Goal: Transaction & Acquisition: Purchase product/service

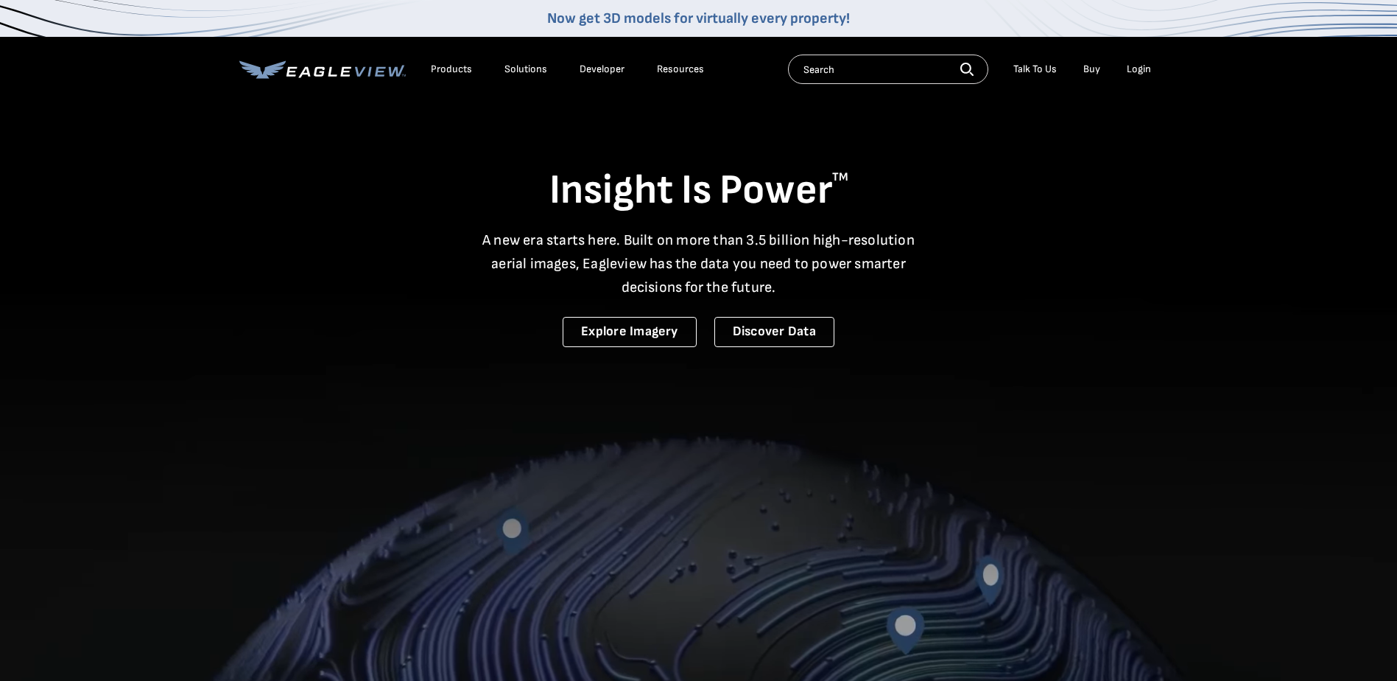
click at [1149, 63] on div "Login" at bounding box center [1139, 69] width 24 height 13
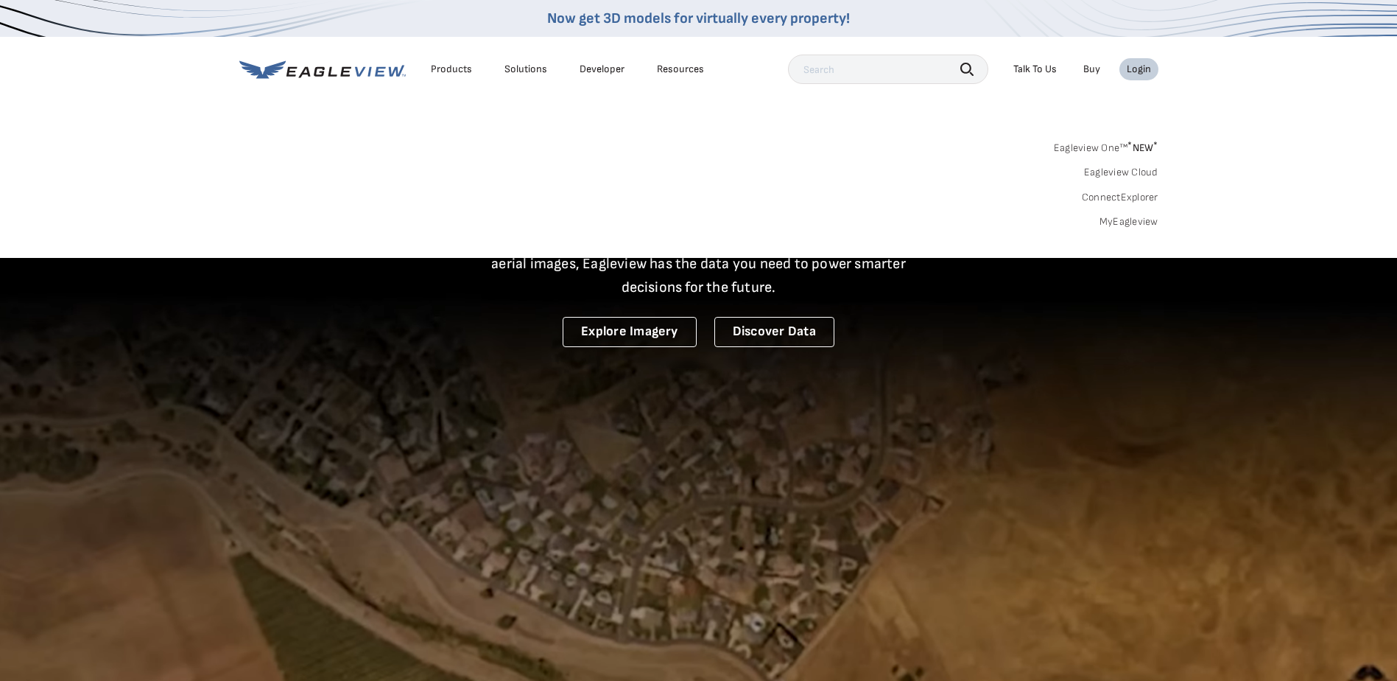
click at [1123, 230] on div "Search Products Our Product Areas Imagery 1-Inch GSD Aerial Imagery *" at bounding box center [698, 188] width 1397 height 138
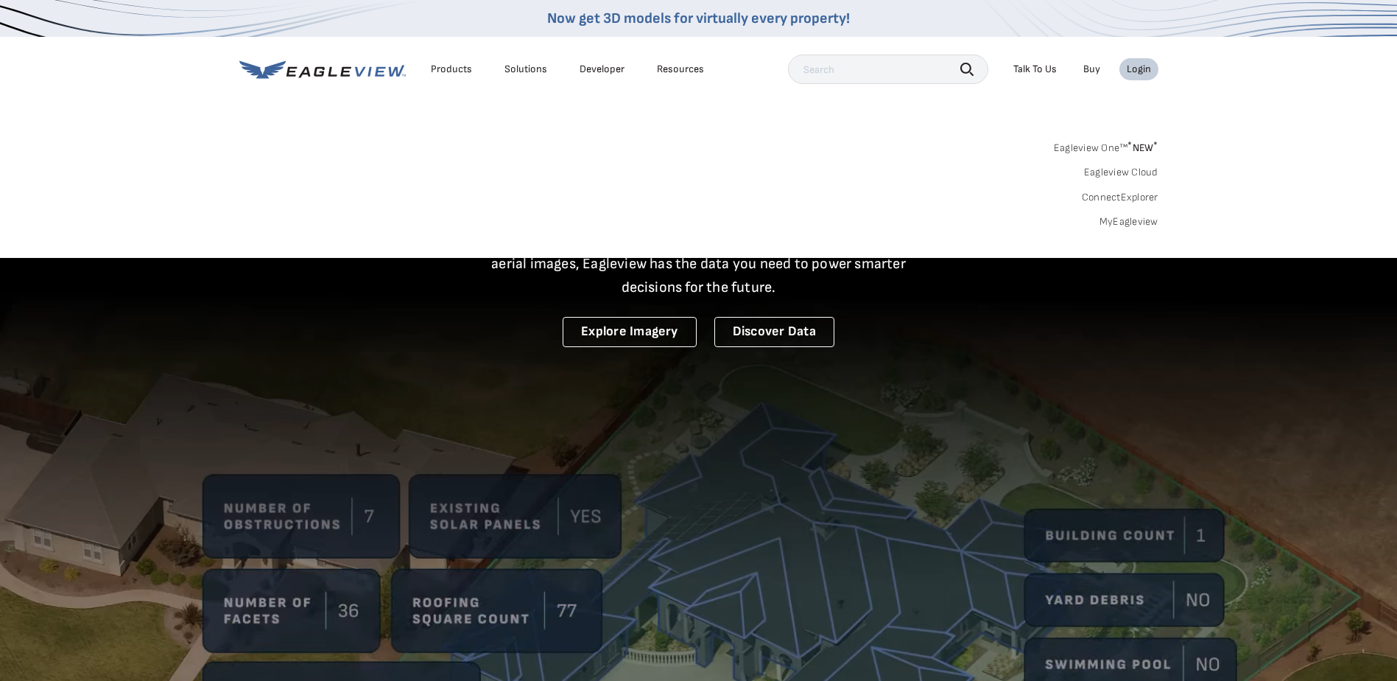
click at [1136, 224] on link "MyEagleview" at bounding box center [1129, 221] width 59 height 13
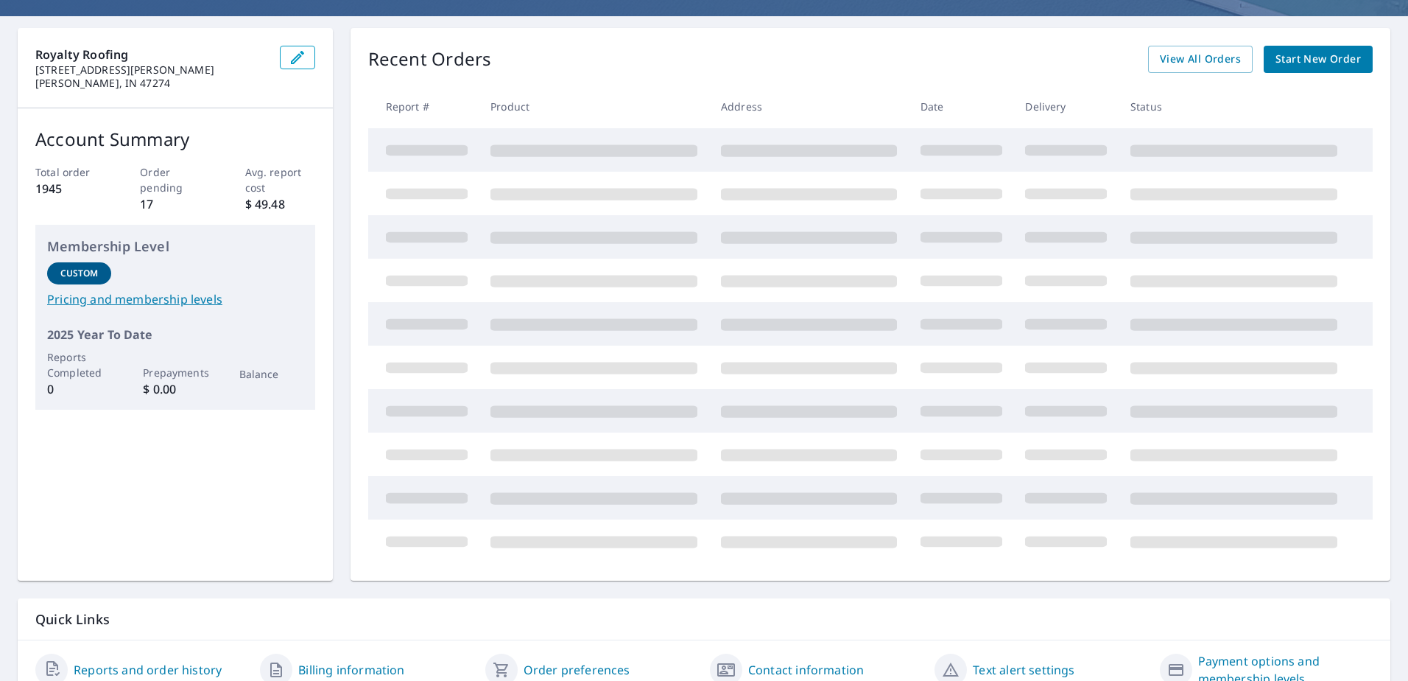
scroll to position [58, 0]
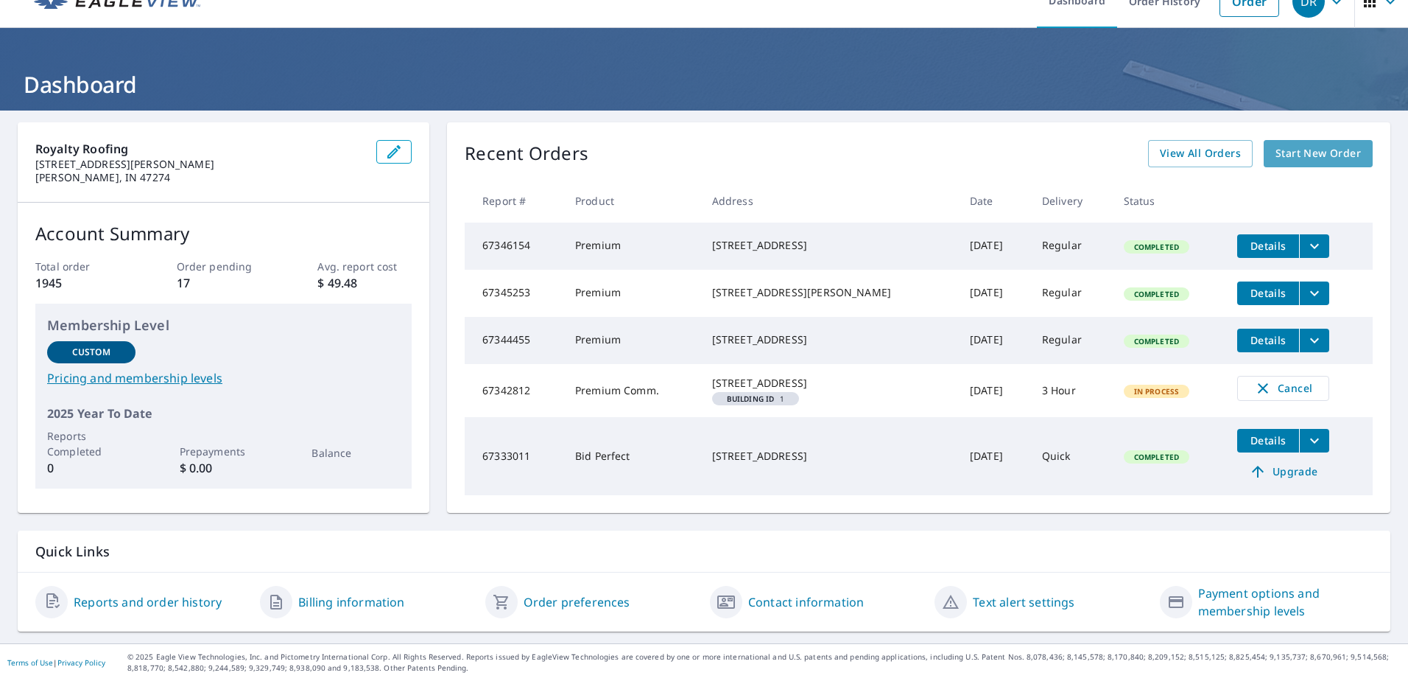
click at [1321, 144] on span "Start New Order" at bounding box center [1318, 153] width 85 height 18
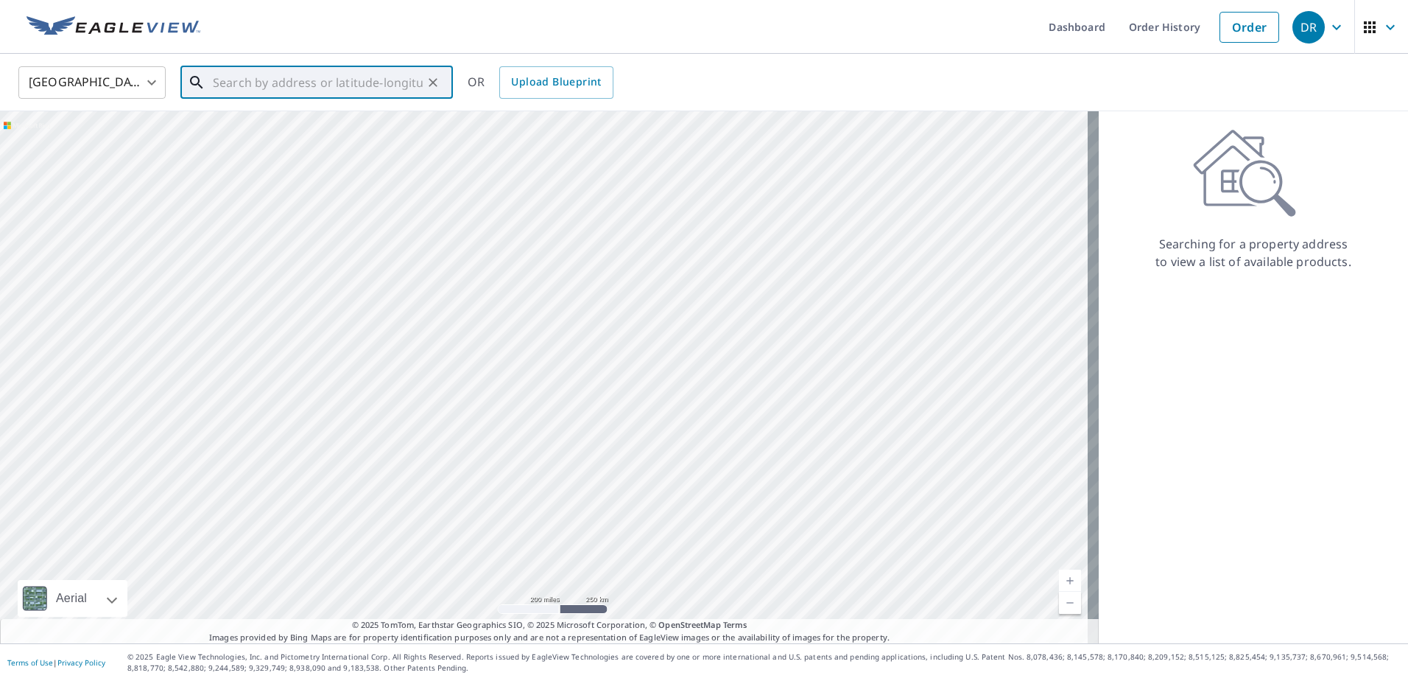
click at [345, 83] on input "text" at bounding box center [318, 82] width 210 height 41
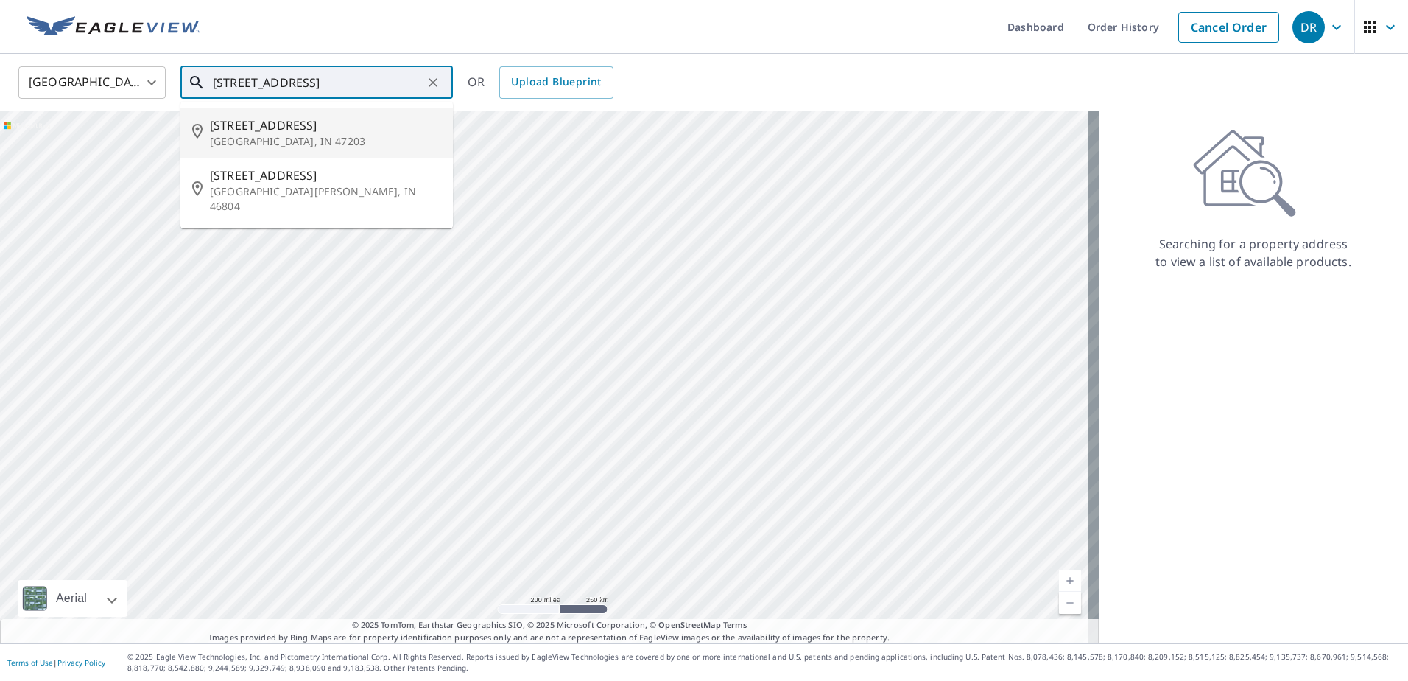
click at [317, 147] on p "Columbus, IN 47203" at bounding box center [325, 141] width 231 height 15
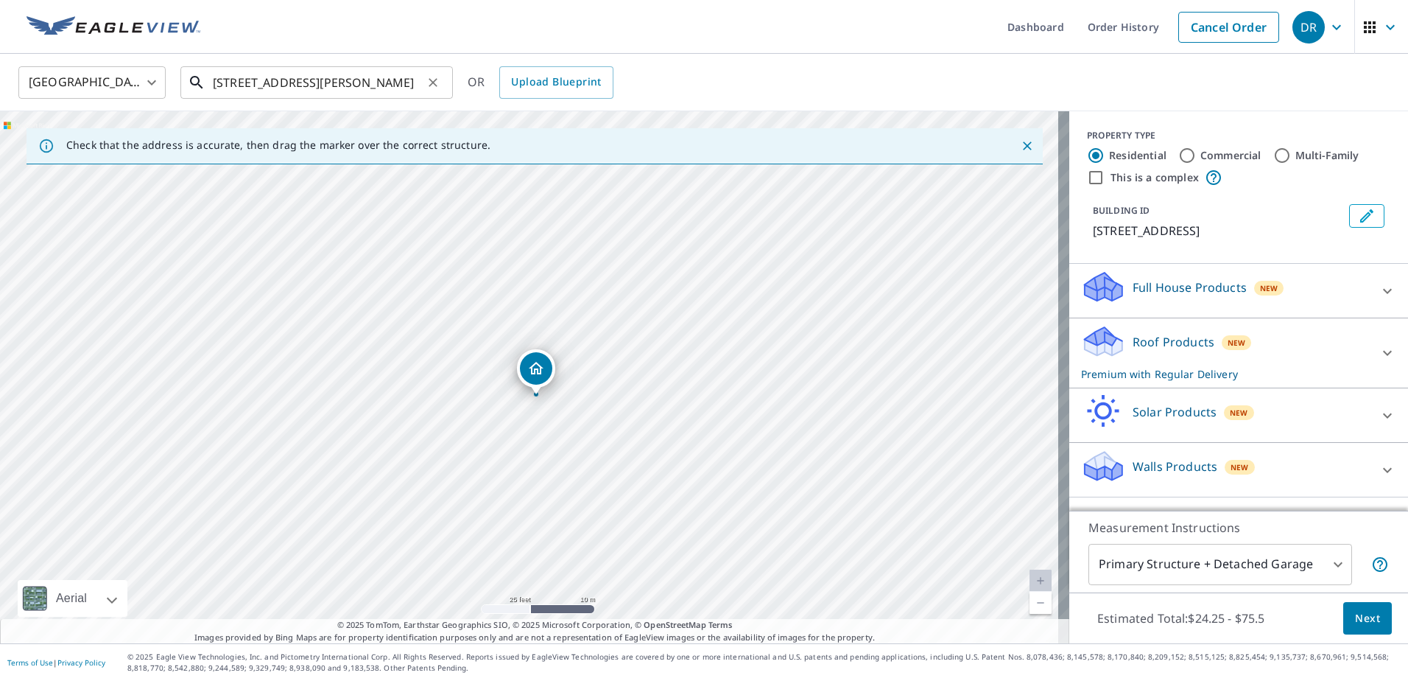
click at [293, 82] on input "3615 Saddle Dr Columbus, IN 47203" at bounding box center [318, 82] width 210 height 41
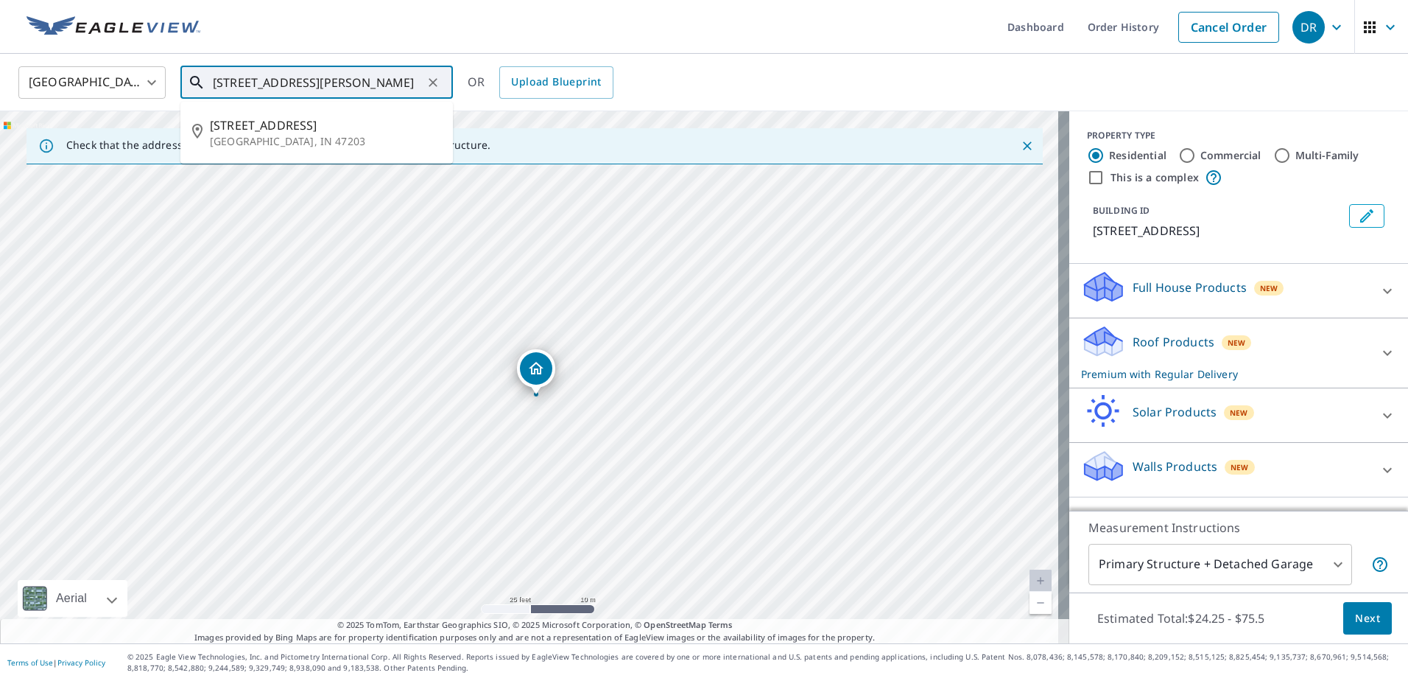
click at [293, 82] on input "3615 Saddle Dr Columbus, IN 47203" at bounding box center [318, 82] width 210 height 41
click at [275, 119] on span "1027 S Getty Rd" at bounding box center [325, 125] width 231 height 18
type input "1027 S Getty Rd Lexington, IN 47138"
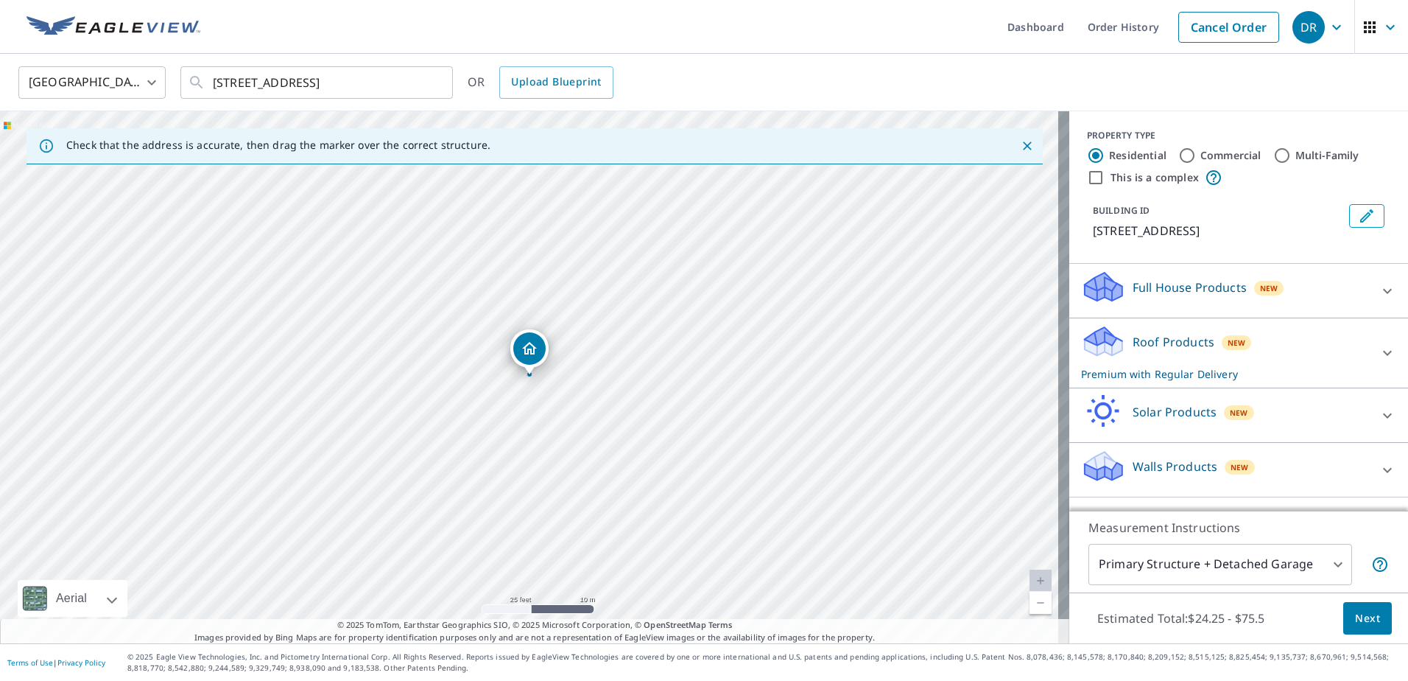
click at [1319, 346] on div "Roof Products New Premium with Regular Delivery" at bounding box center [1225, 352] width 289 height 57
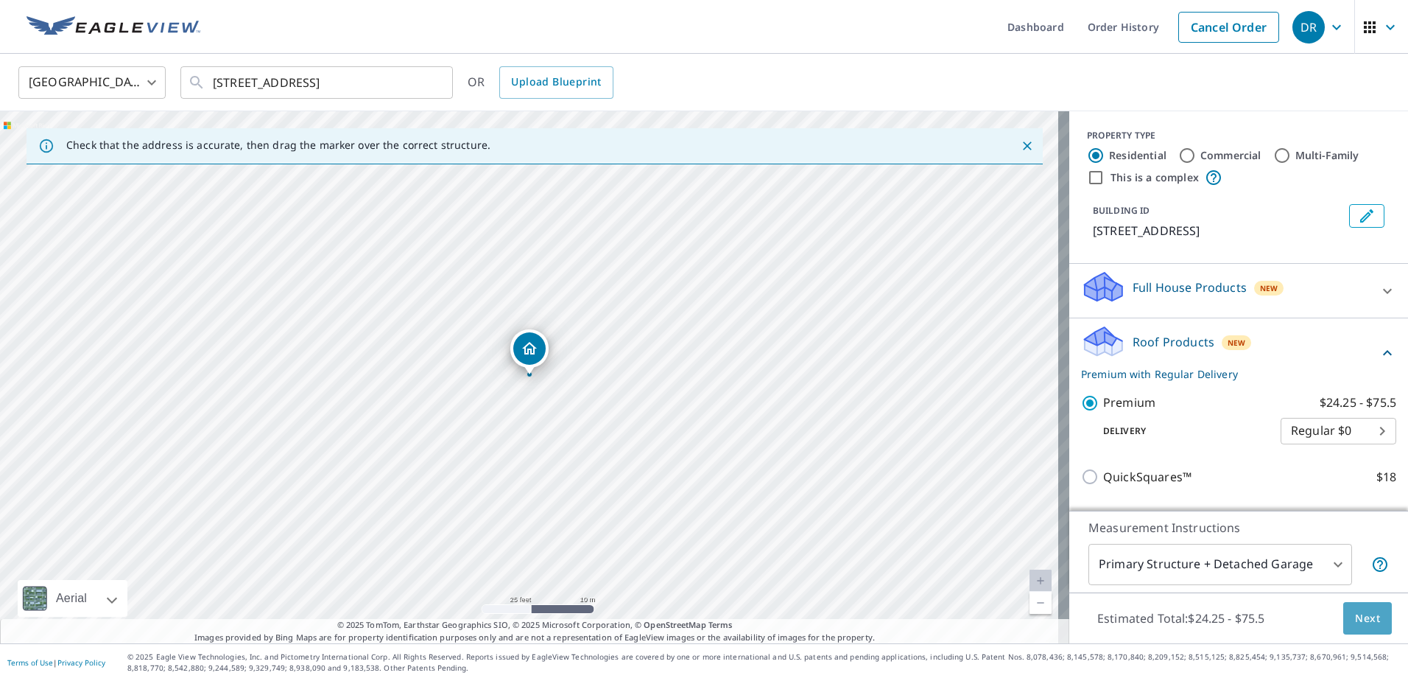
click at [1355, 614] on span "Next" at bounding box center [1367, 618] width 25 height 18
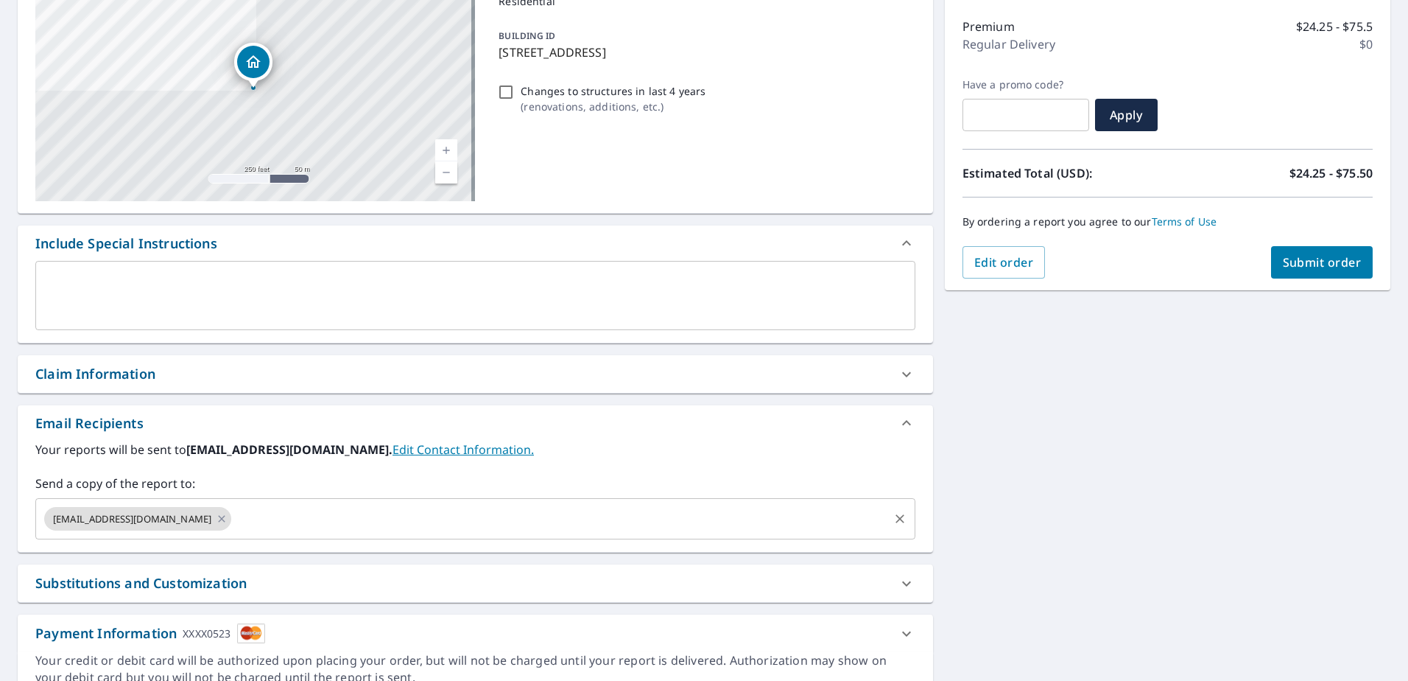
scroll to position [186, 0]
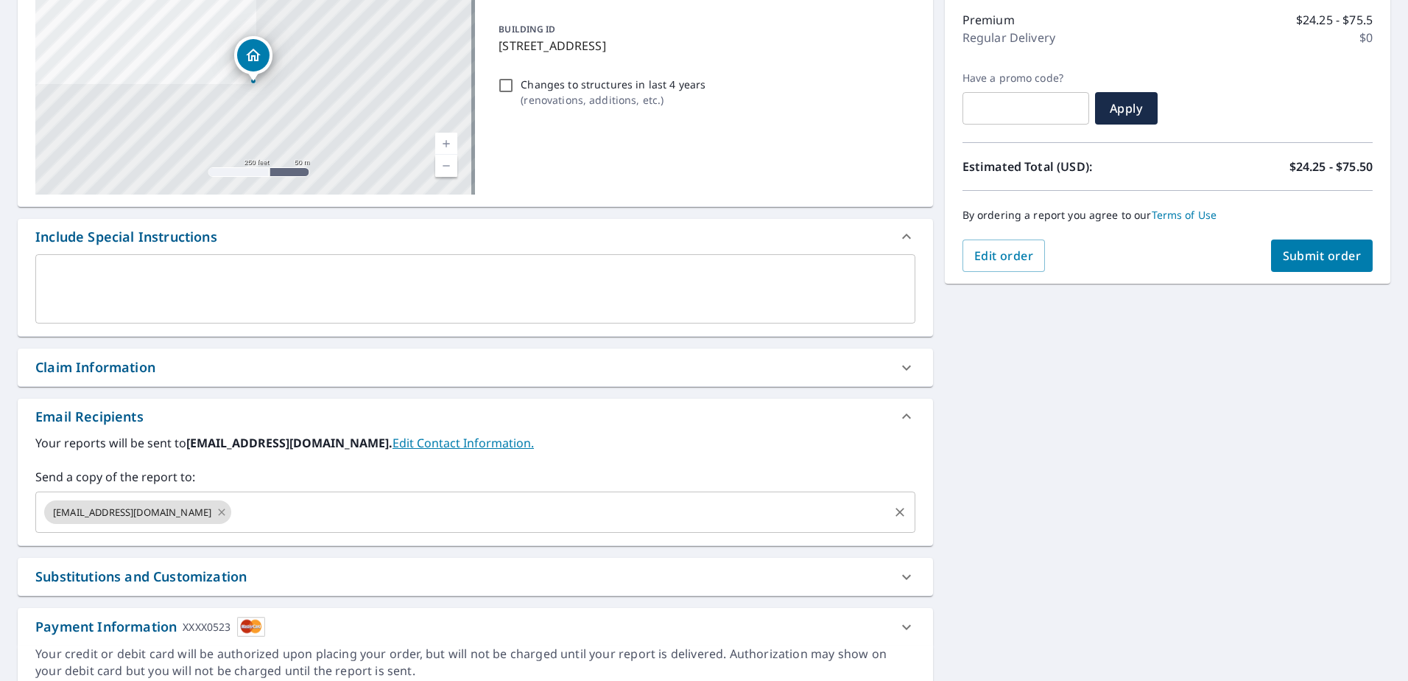
click at [219, 511] on icon at bounding box center [222, 511] width 7 height 7
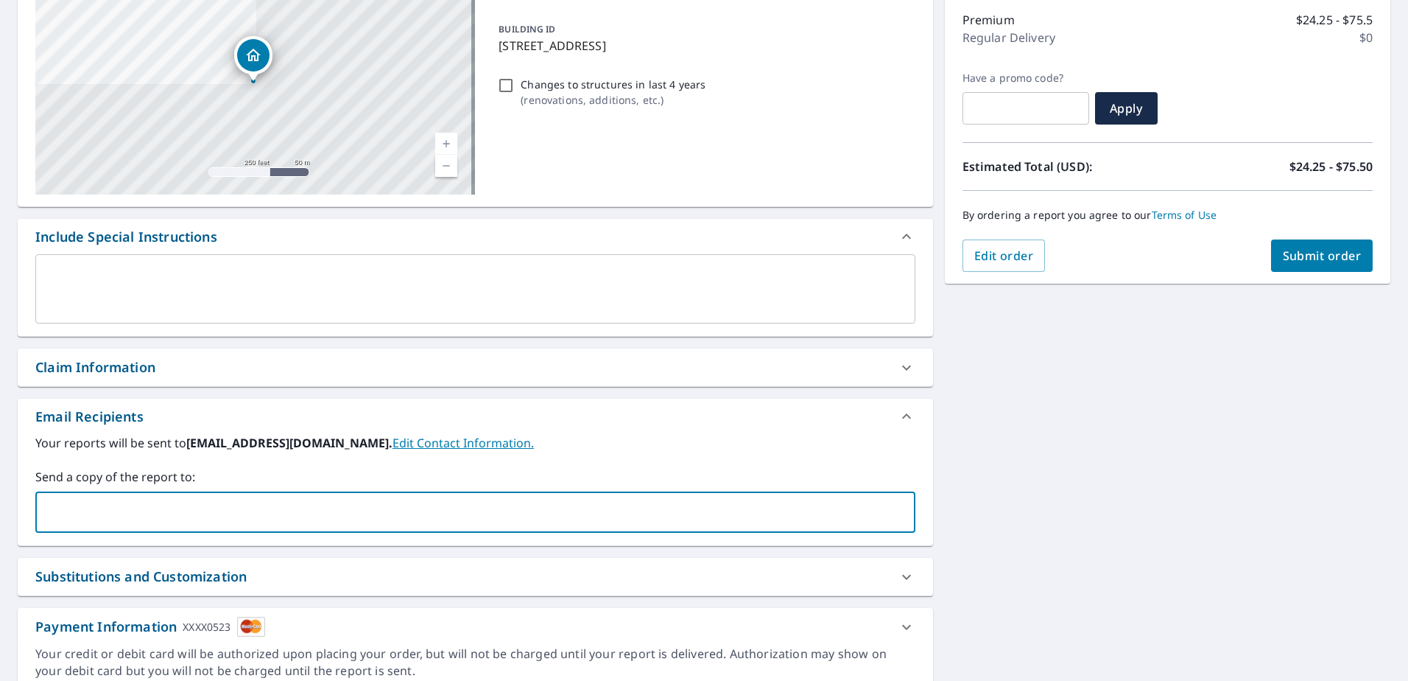
click at [210, 510] on input "text" at bounding box center [464, 512] width 845 height 28
type input "jmiller@royaltyroofing.com"
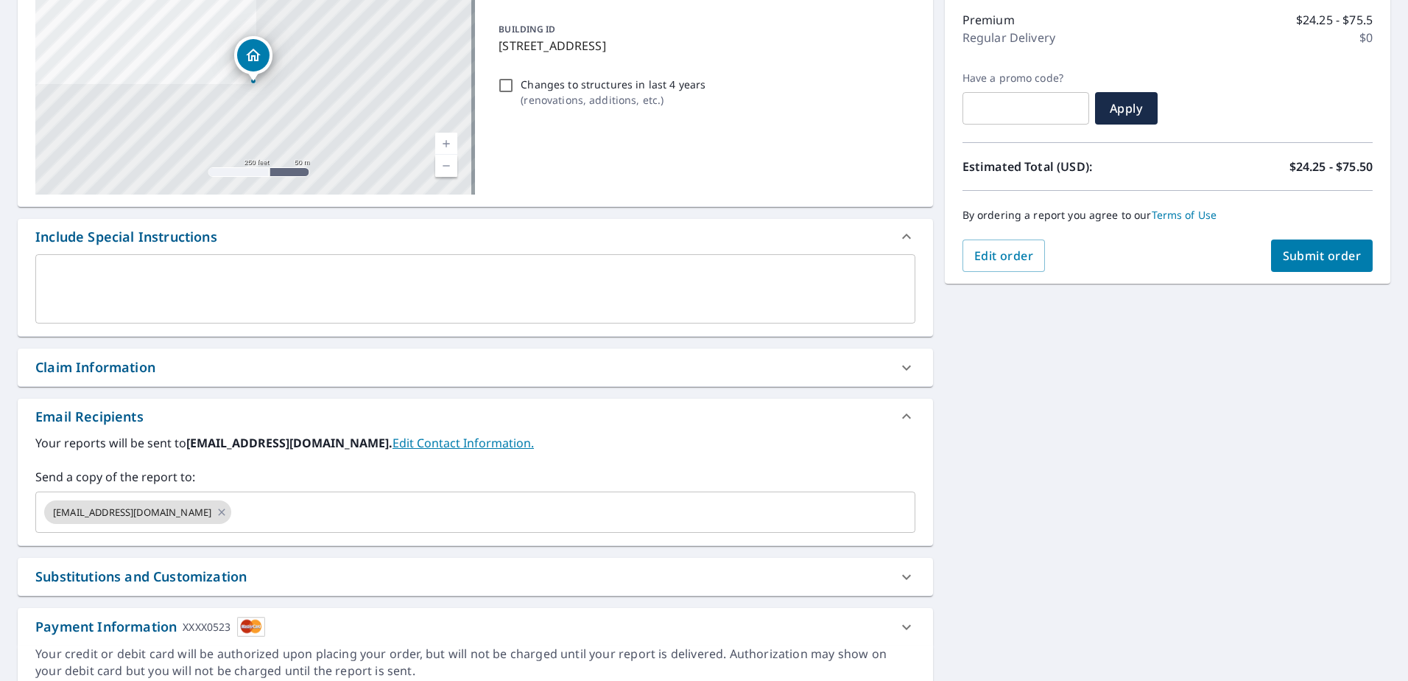
click at [927, 316] on div "1027 S Getty Rd Lexington, IN 47138 Aerial Road A standard road map Aerial A de…" at bounding box center [704, 326] width 1408 height 753
click at [1306, 264] on button "Submit order" at bounding box center [1322, 255] width 102 height 32
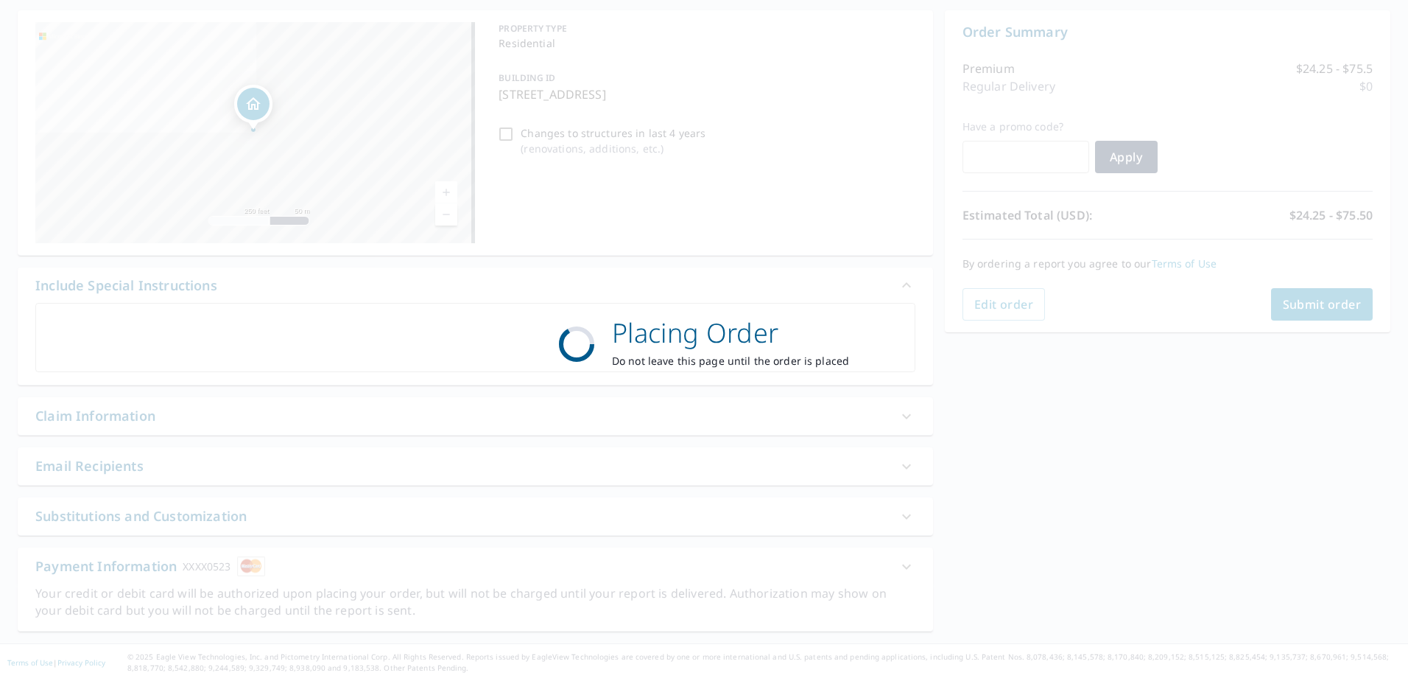
scroll to position [138, 0]
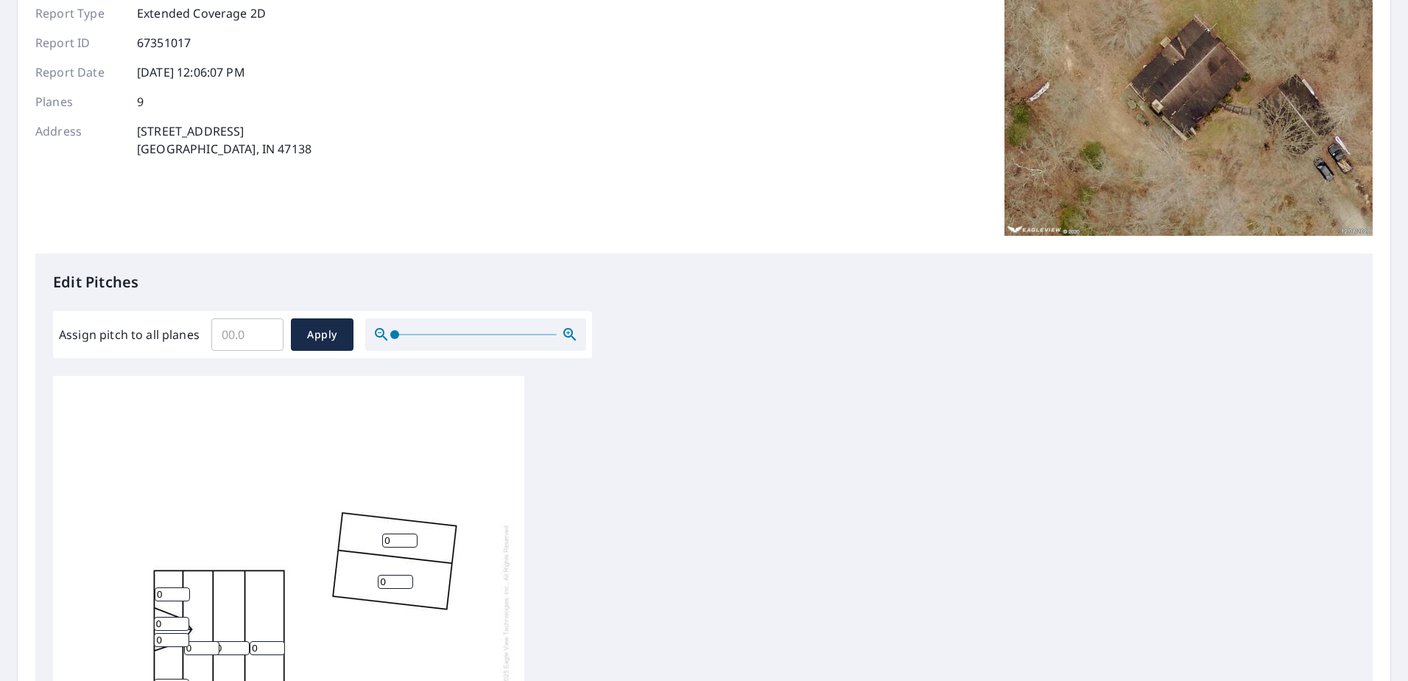
scroll to position [15, 0]
click at [390, 531] on input "0" at bounding box center [399, 537] width 35 height 14
type input "10"
click at [390, 577] on div "0 0 0 0 10 0 0 0 0" at bounding box center [288, 603] width 471 height 463
click at [393, 571] on input "0" at bounding box center [395, 578] width 35 height 14
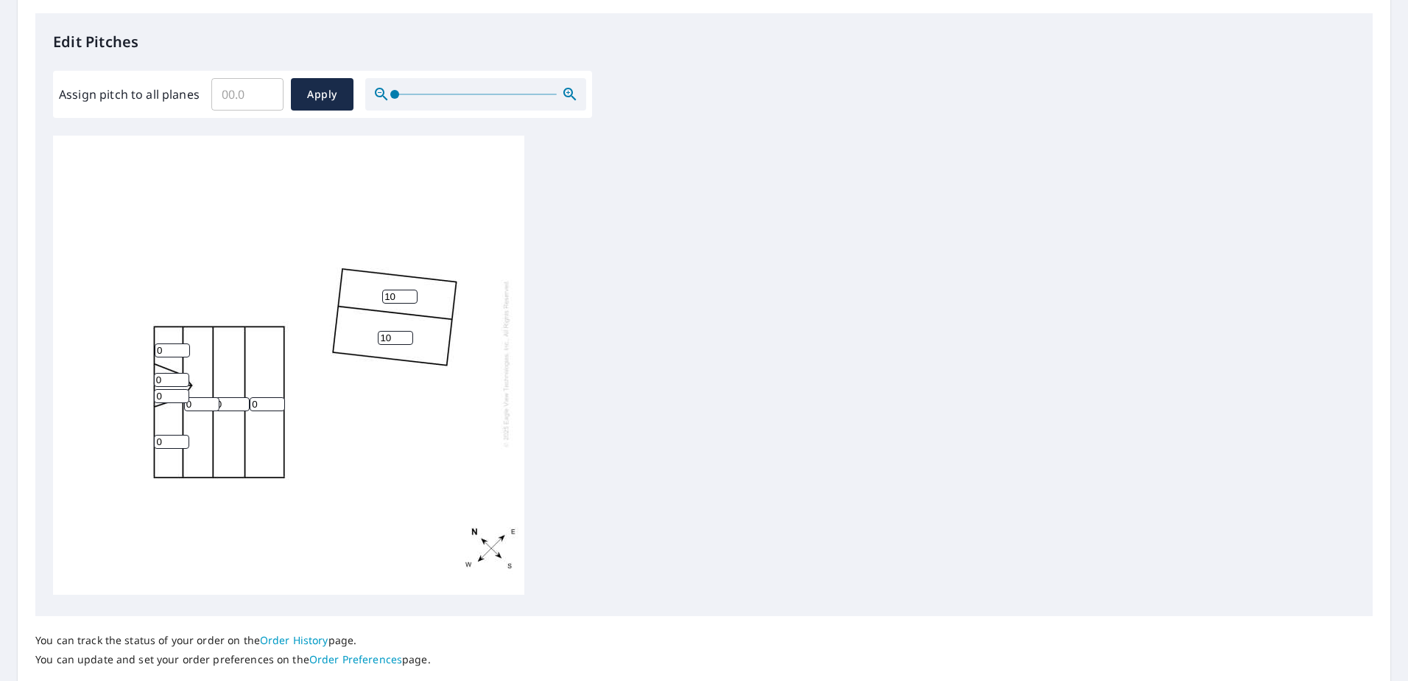
scroll to position [383, 0]
type input "10"
click at [256, 396] on input "0" at bounding box center [267, 403] width 35 height 14
type input "4"
click at [240, 396] on input "0" at bounding box center [231, 403] width 35 height 14
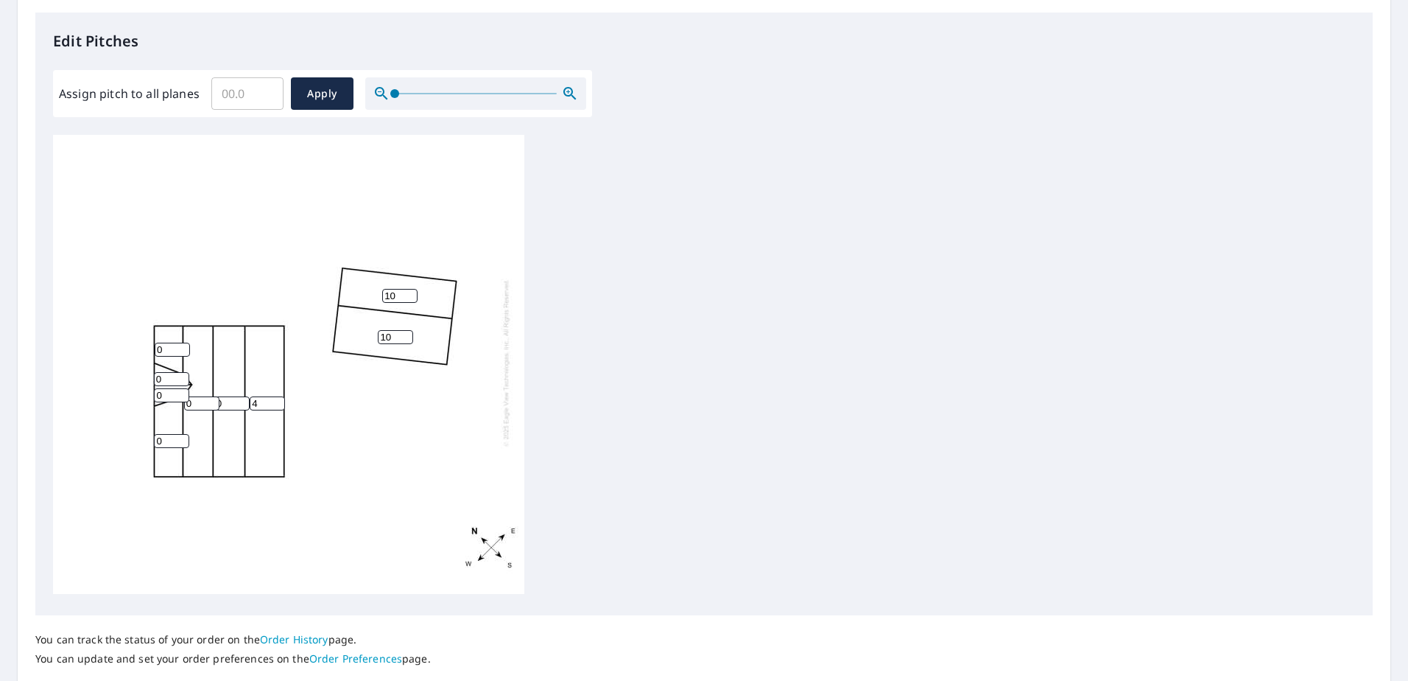
click at [230, 396] on input "0" at bounding box center [231, 403] width 35 height 14
type input "10"
click at [200, 396] on input "0" at bounding box center [201, 403] width 35 height 14
type input "10"
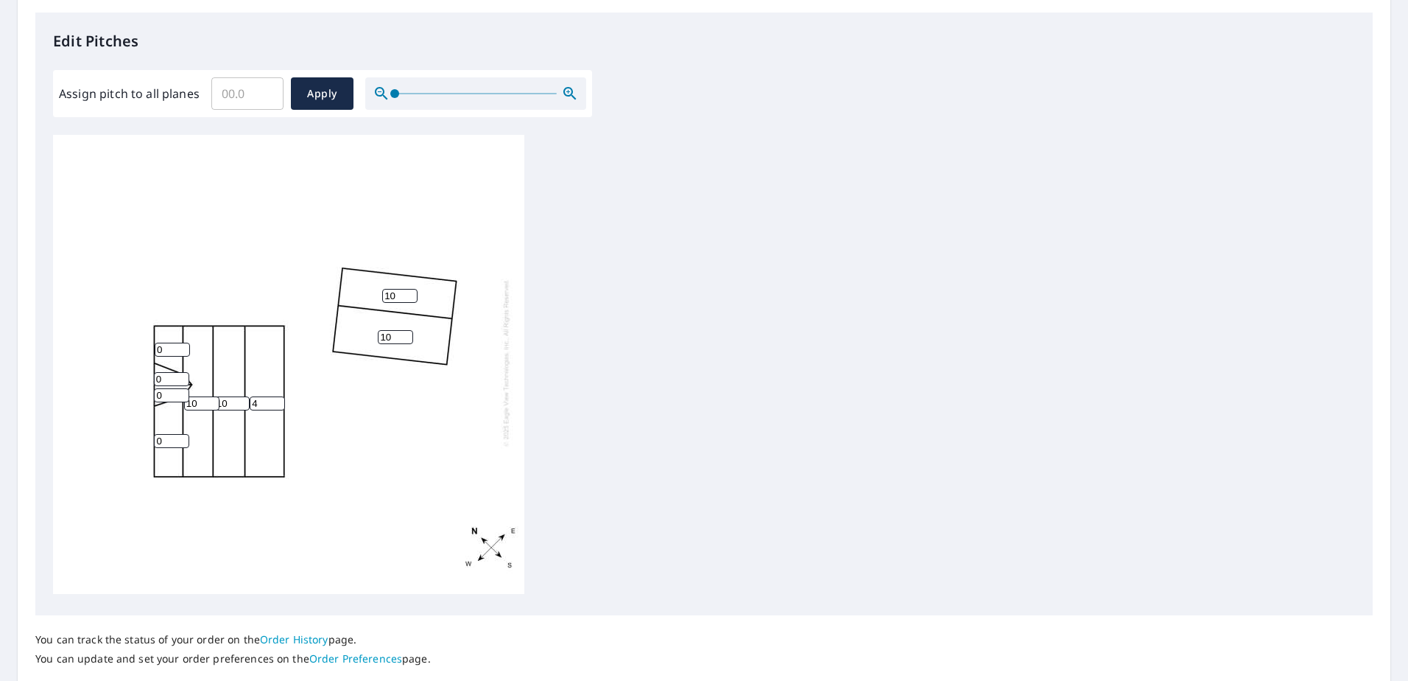
click at [170, 372] on input "0" at bounding box center [171, 379] width 35 height 14
type input "10"
click at [169, 388] on input "0" at bounding box center [171, 395] width 35 height 14
type input "10"
click at [172, 342] on input "0" at bounding box center [172, 349] width 35 height 14
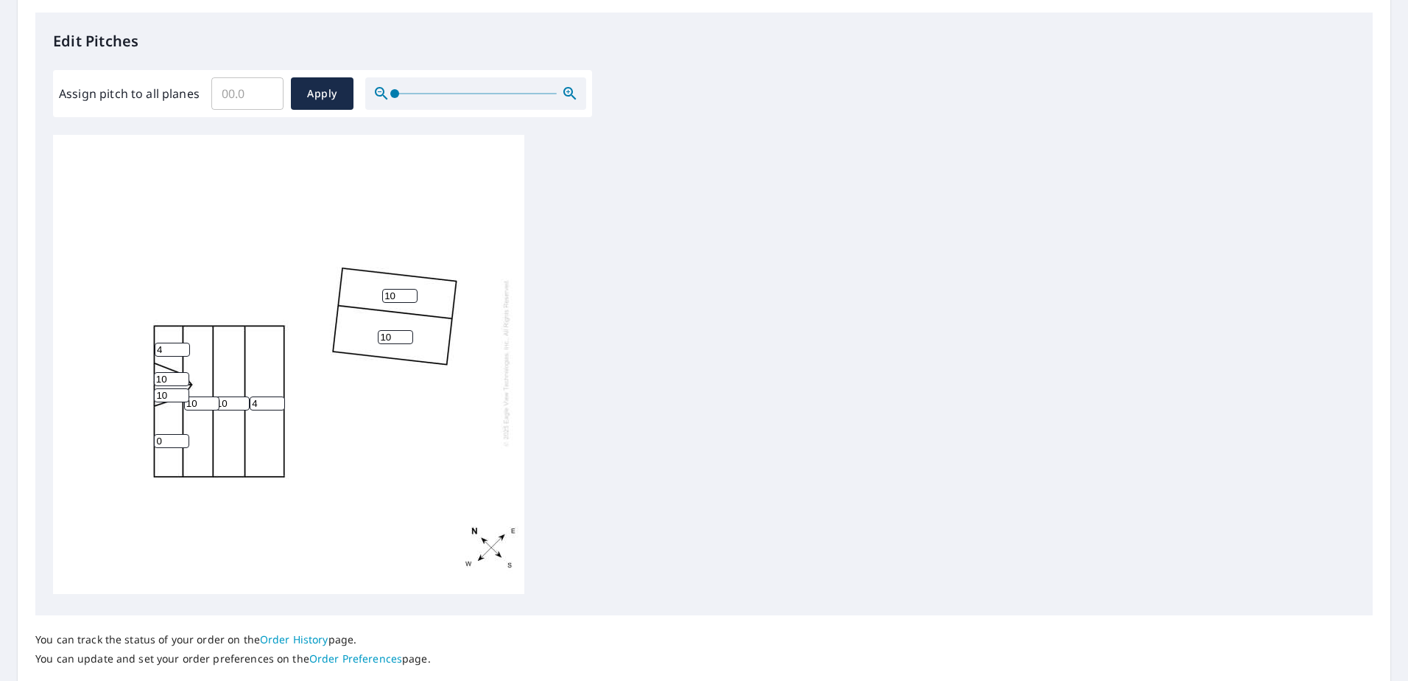
type input "4"
click at [164, 434] on input "0" at bounding box center [171, 441] width 35 height 14
type input "4"
click at [644, 356] on div "4 10 10 10 10 4 4 10 10" at bounding box center [704, 366] width 1302 height 463
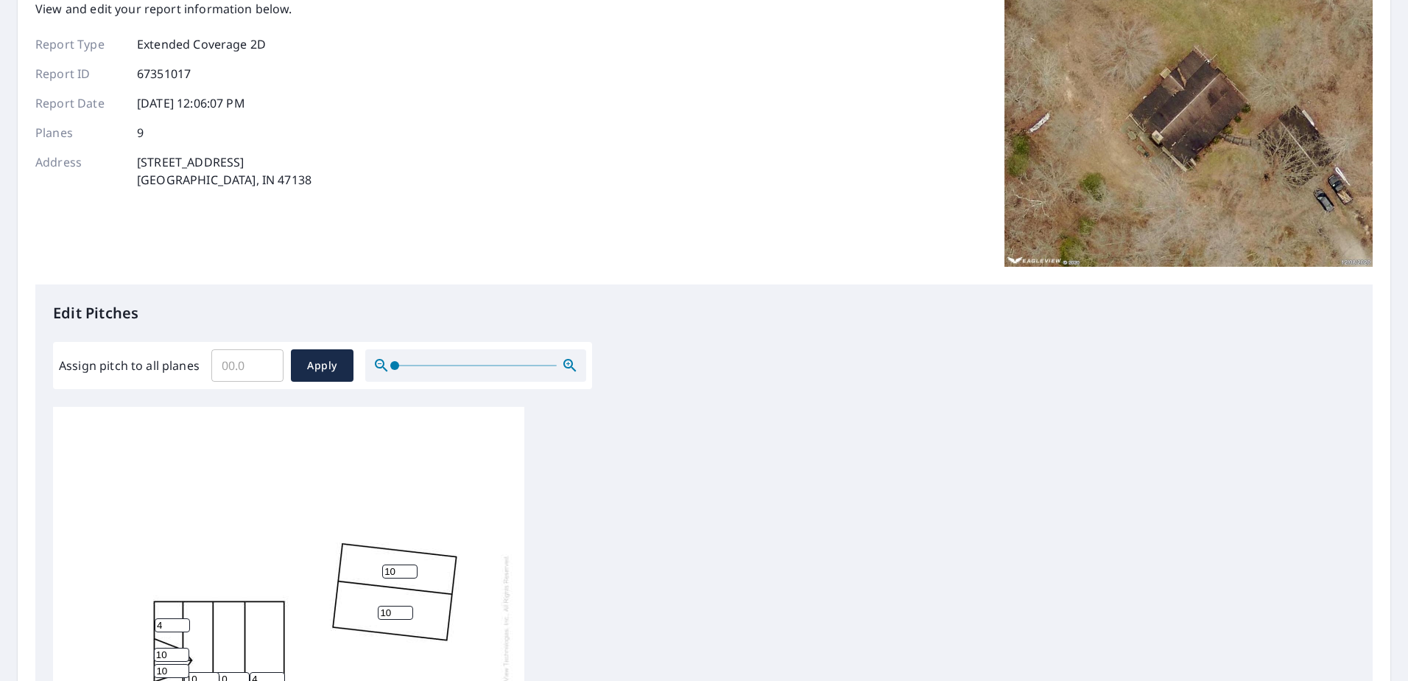
scroll to position [485, 0]
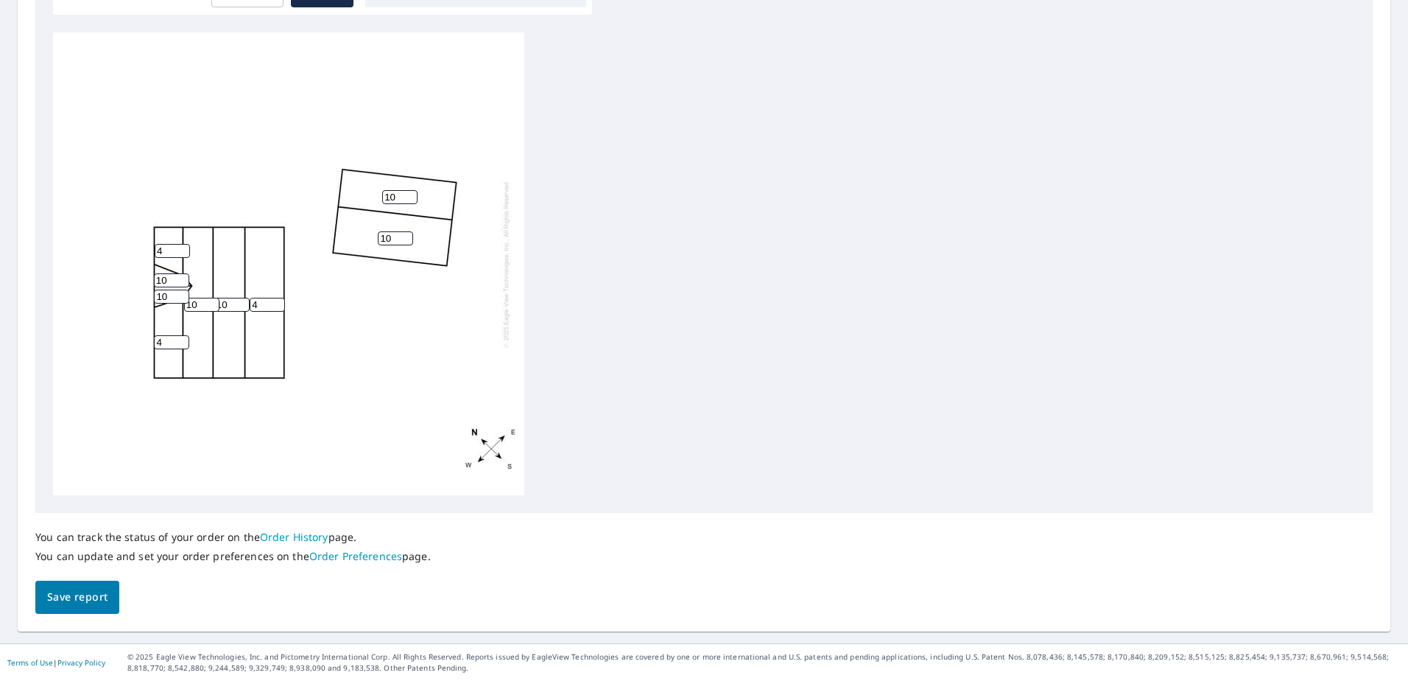
click at [96, 597] on span "Save report" at bounding box center [77, 597] width 60 height 18
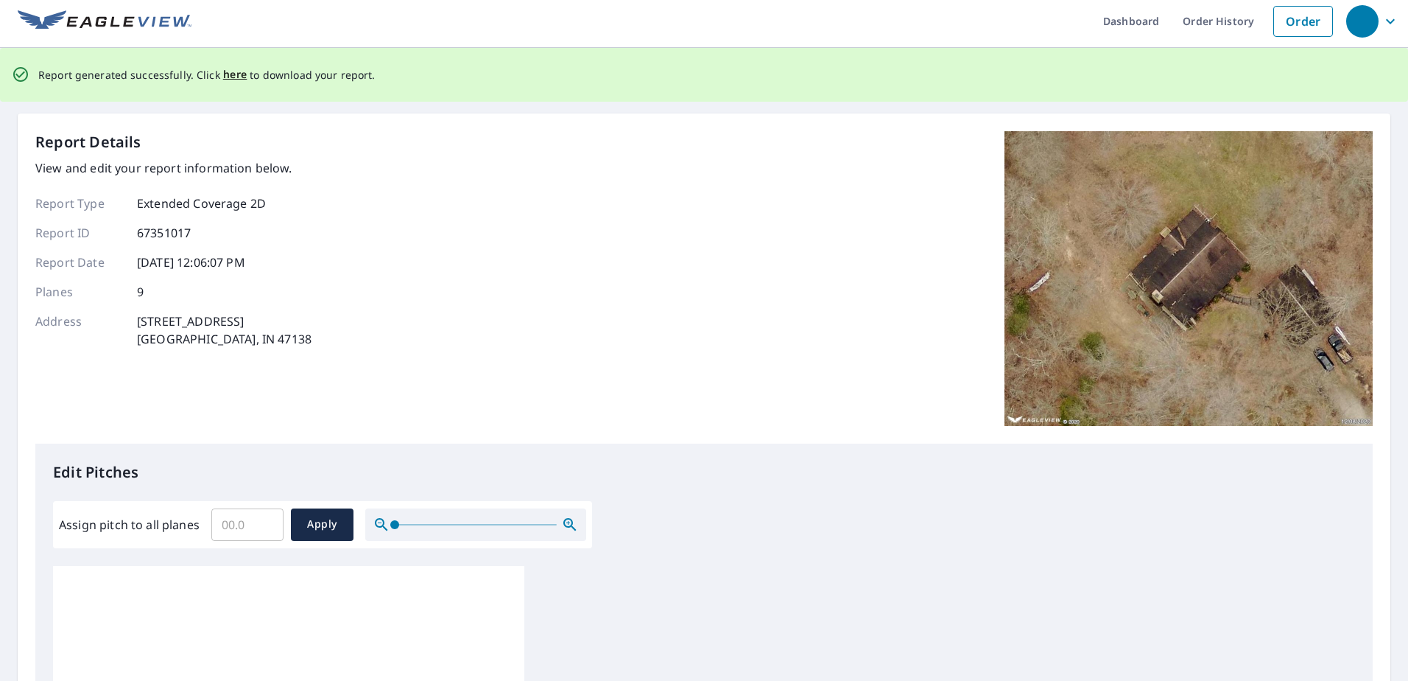
scroll to position [0, 0]
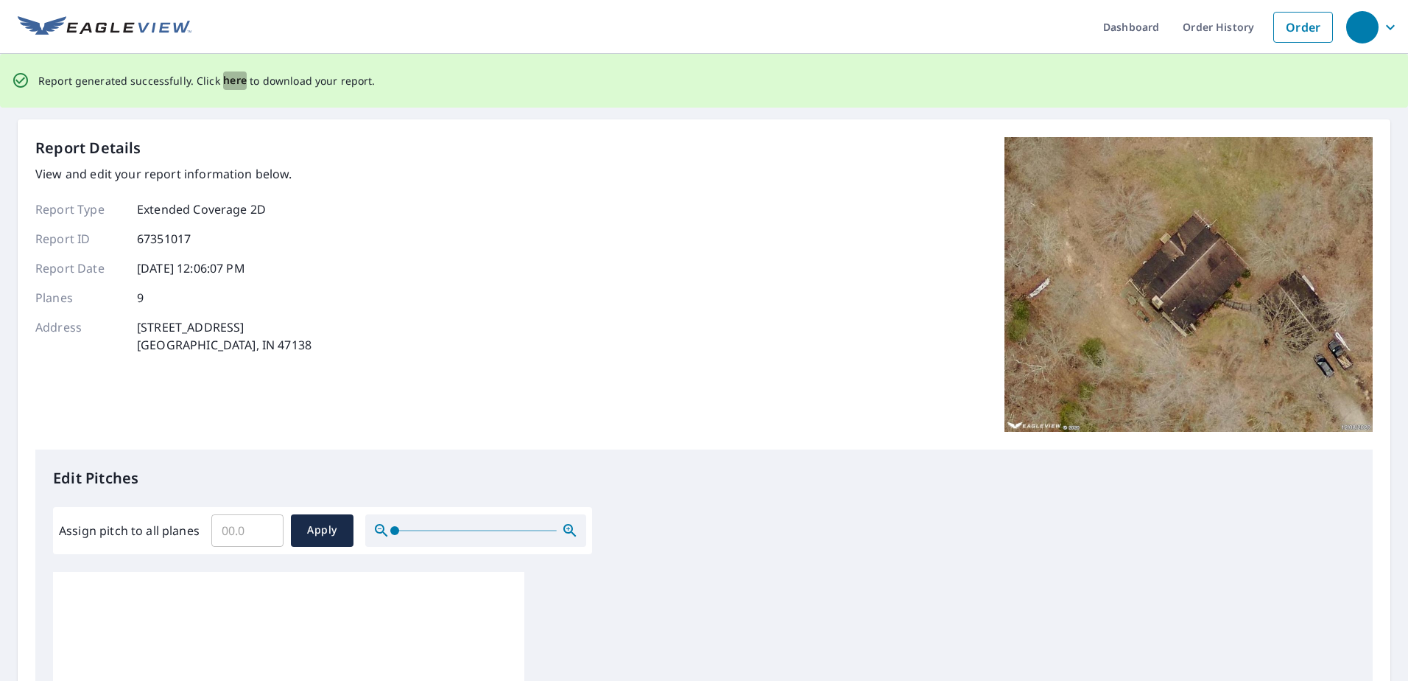
click at [235, 86] on span "here" at bounding box center [235, 80] width 24 height 18
